Goal: Task Accomplishment & Management: Complete application form

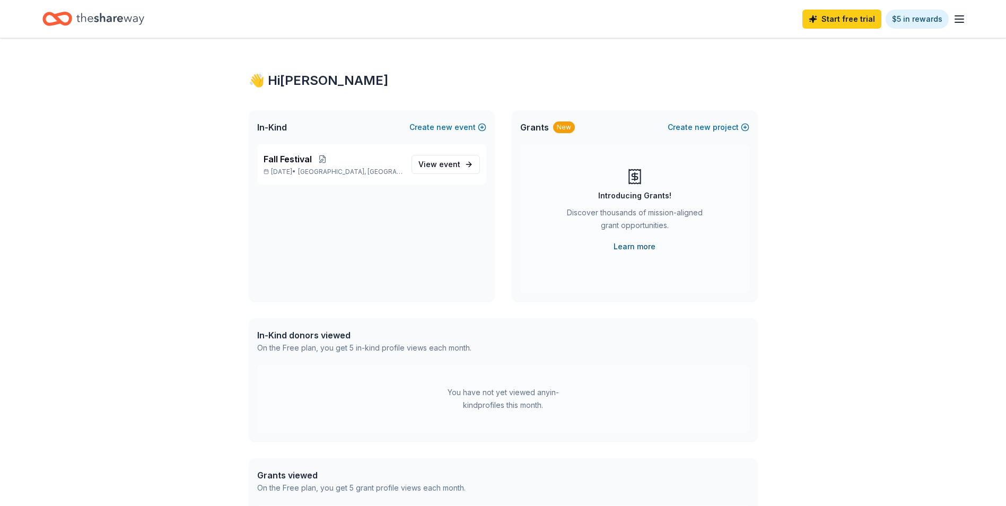
click at [629, 244] on link "Learn more" at bounding box center [635, 246] width 42 height 13
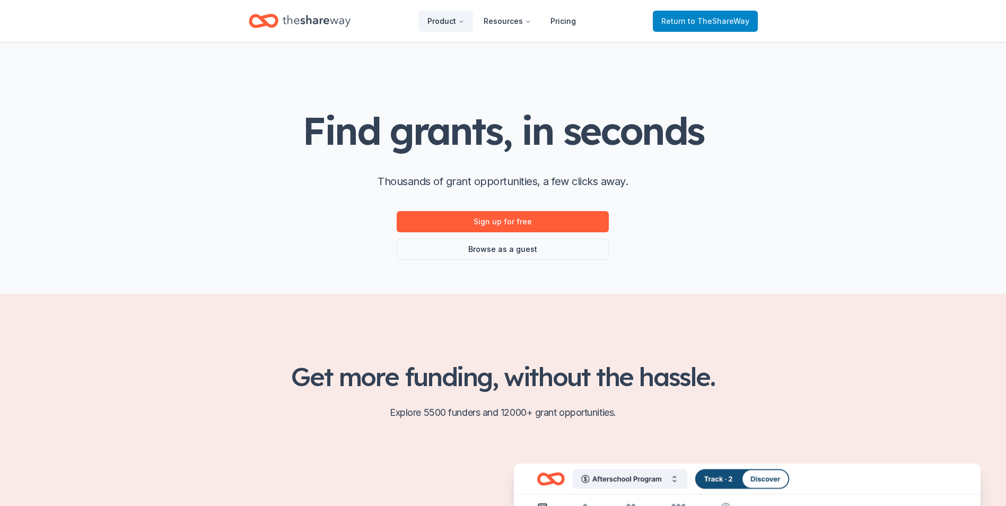
click at [705, 11] on link "Return to TheShareWay" at bounding box center [705, 21] width 105 height 21
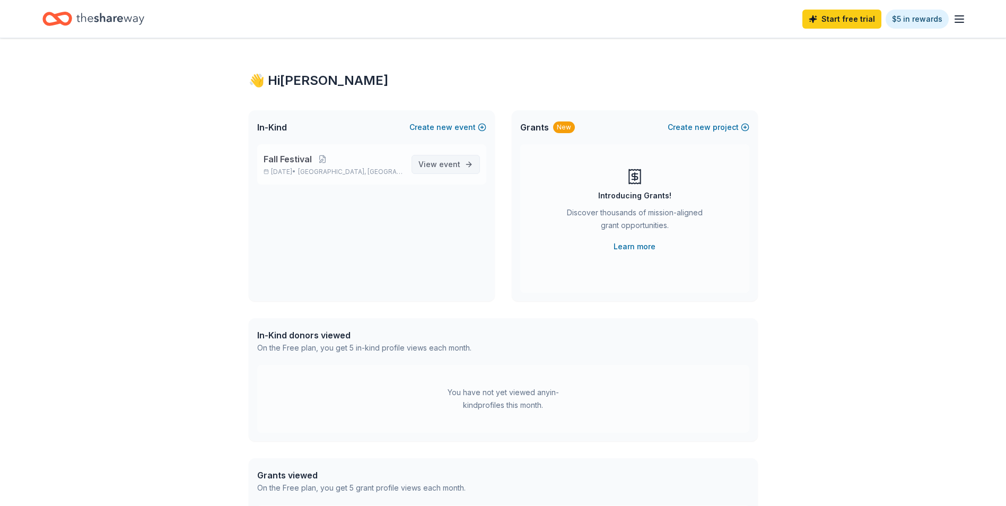
click at [458, 166] on span "event" at bounding box center [449, 164] width 21 height 9
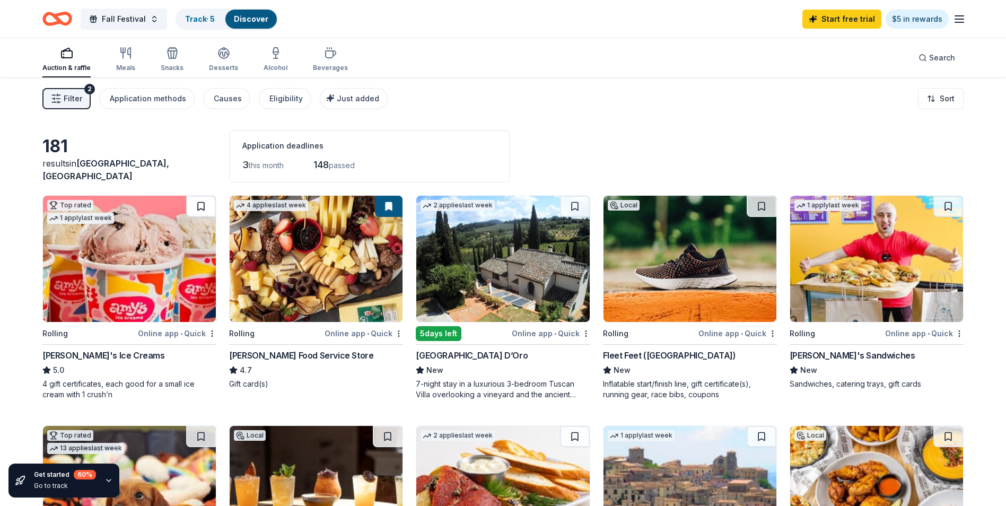
click at [202, 208] on button at bounding box center [201, 206] width 30 height 21
click at [225, 96] on div "Causes" at bounding box center [228, 98] width 28 height 13
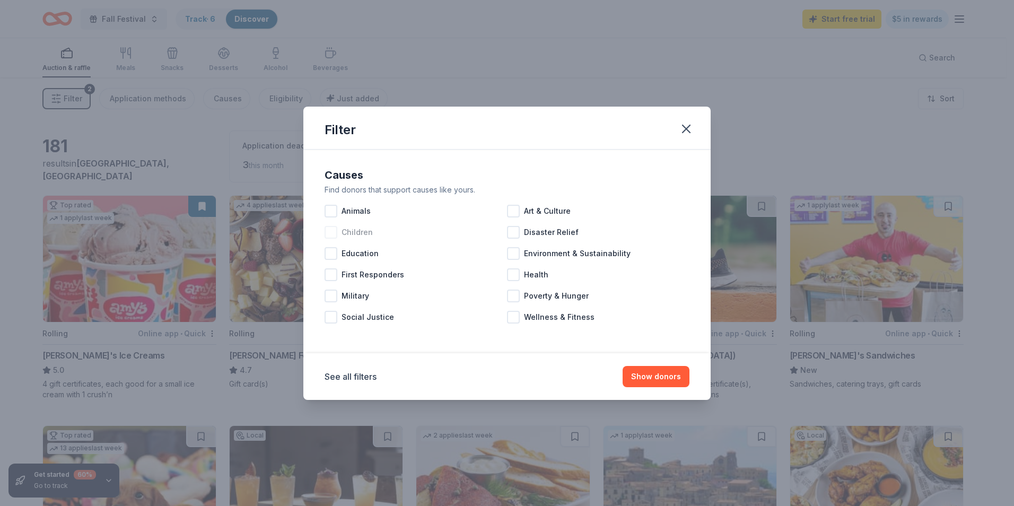
click at [329, 238] on div at bounding box center [331, 232] width 13 height 13
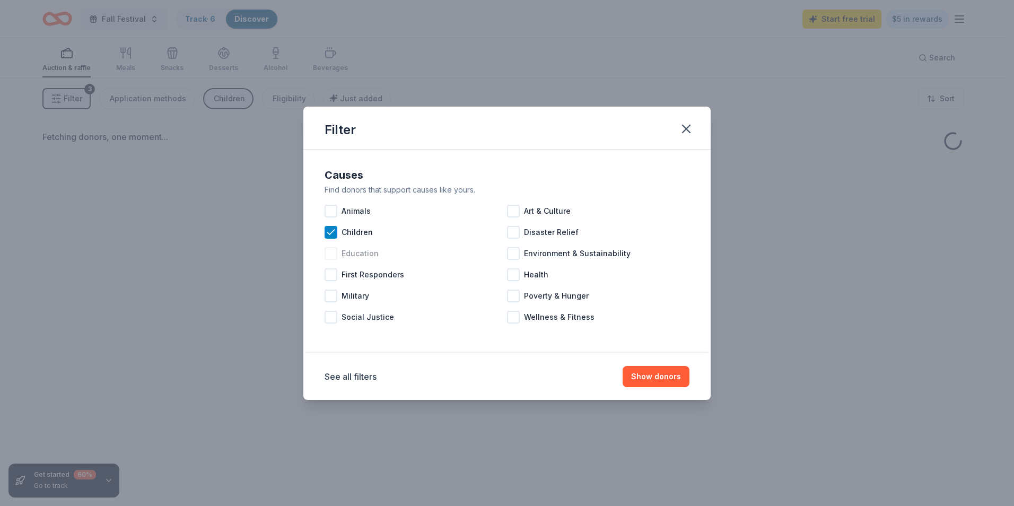
click at [330, 252] on div at bounding box center [331, 253] width 13 height 13
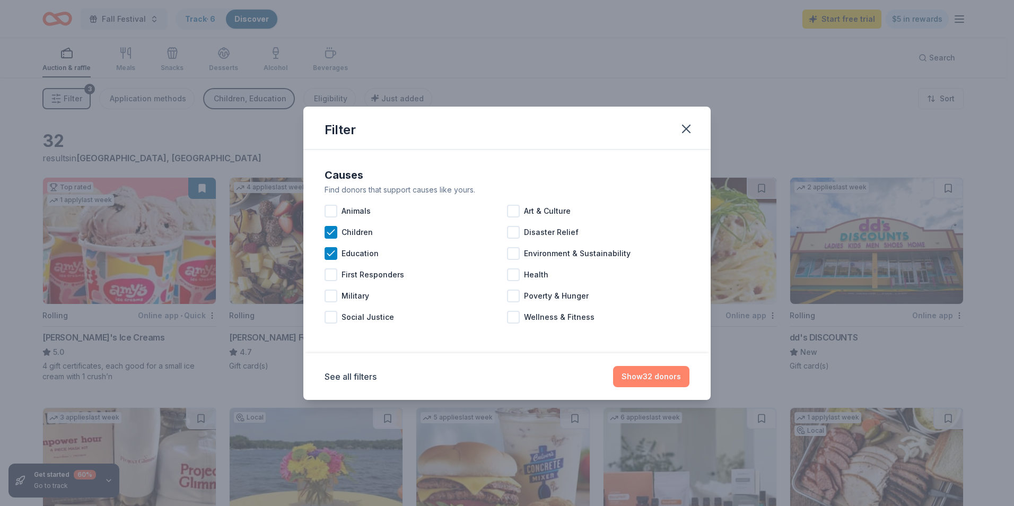
click at [664, 381] on button "Show 32 donors" at bounding box center [651, 376] width 76 height 21
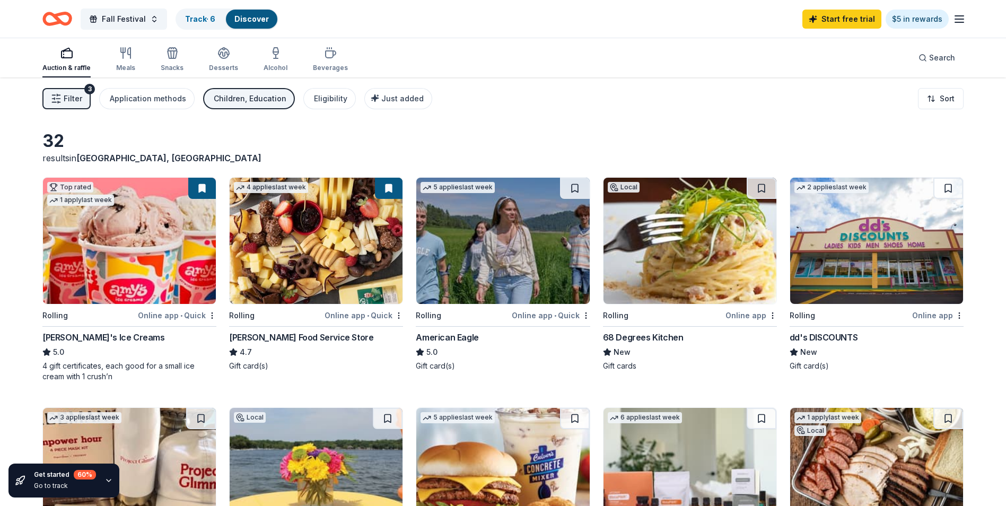
click at [881, 224] on img at bounding box center [876, 241] width 173 height 126
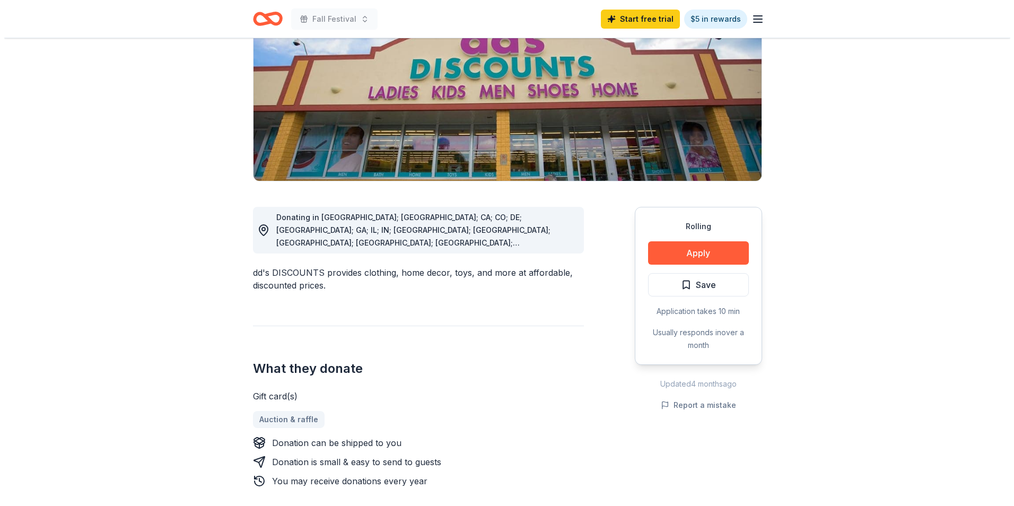
scroll to position [212, 0]
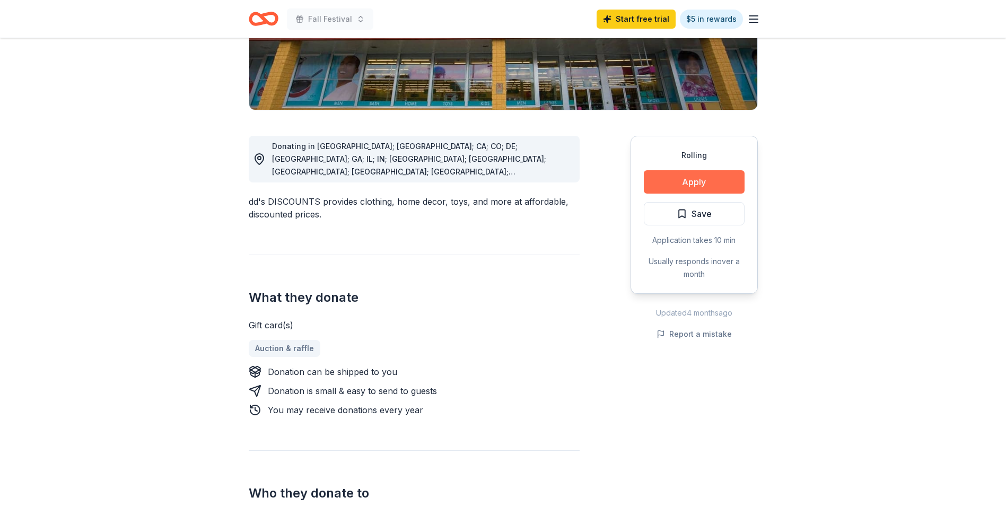
click at [686, 181] on button "Apply" at bounding box center [694, 181] width 101 height 23
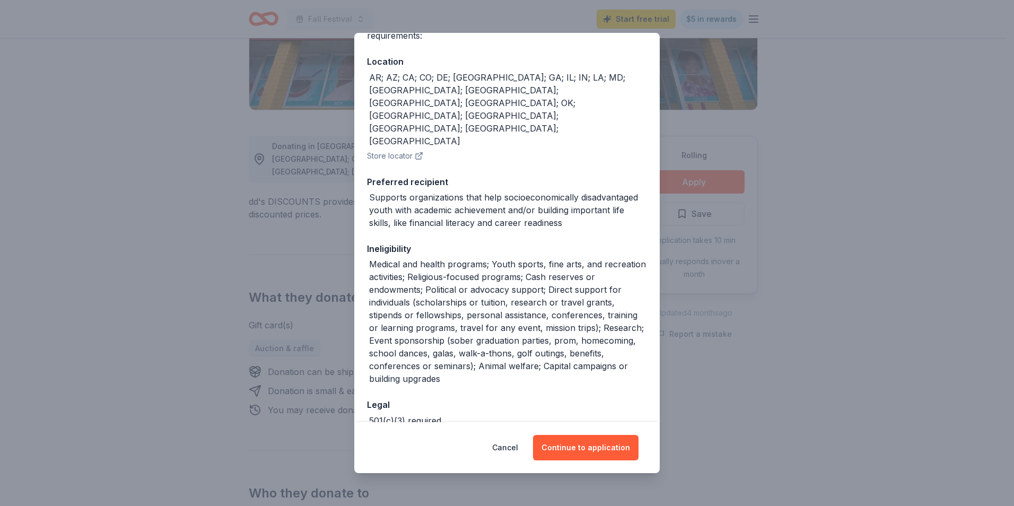
scroll to position [157, 0]
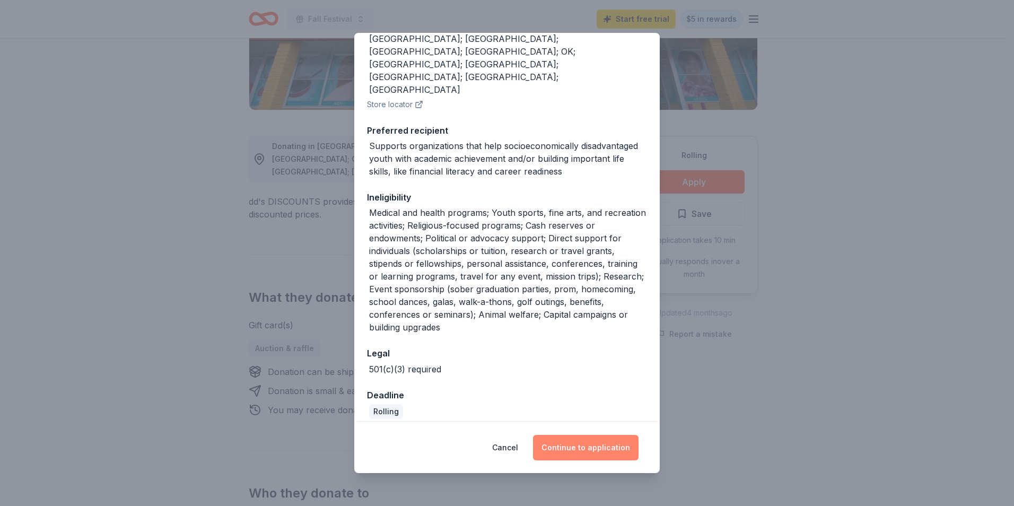
click at [601, 447] on button "Continue to application" at bounding box center [586, 447] width 106 height 25
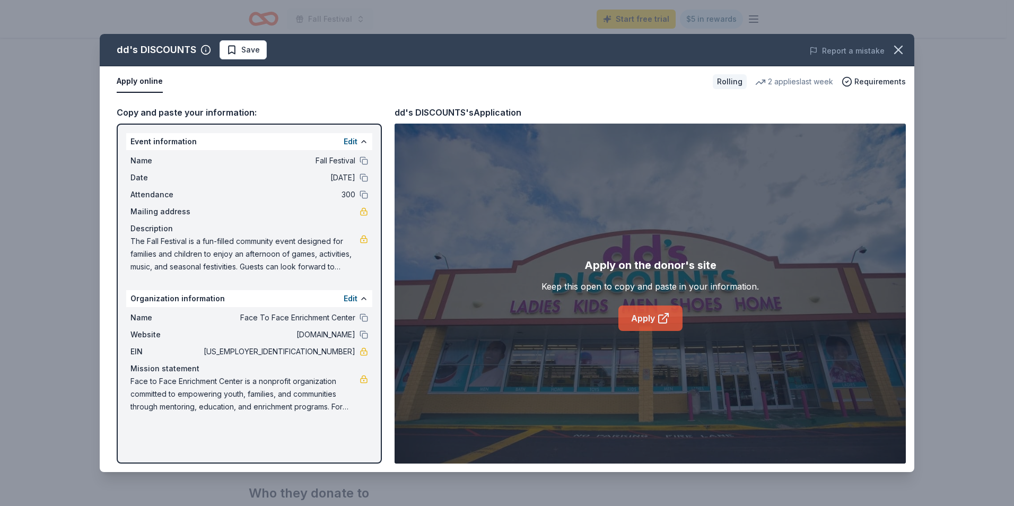
click at [644, 319] on link "Apply" at bounding box center [650, 317] width 64 height 25
